Goal: Information Seeking & Learning: Learn about a topic

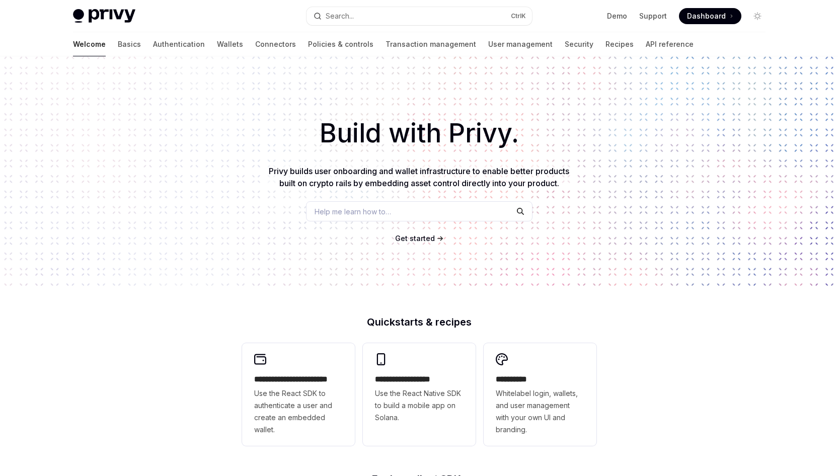
type textarea "*"
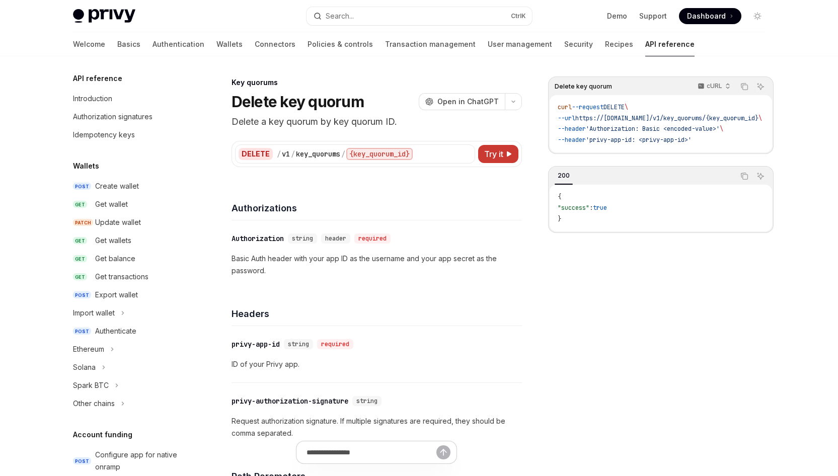
scroll to position [582, 0]
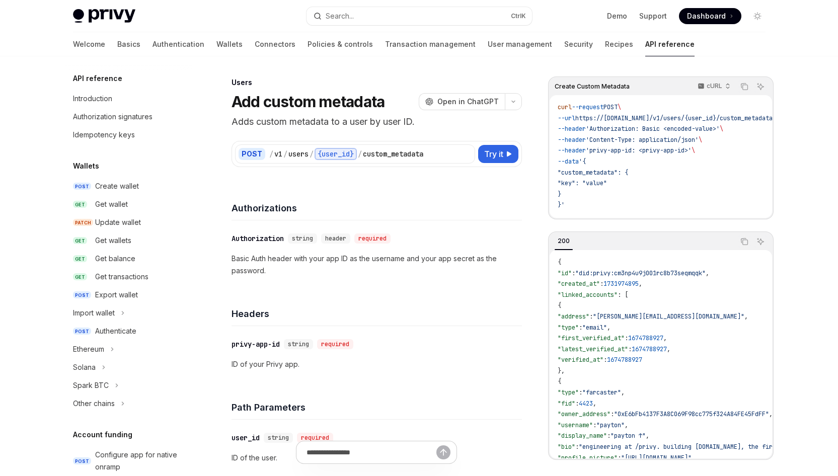
scroll to position [582, 0]
